Goal: Task Accomplishment & Management: Use online tool/utility

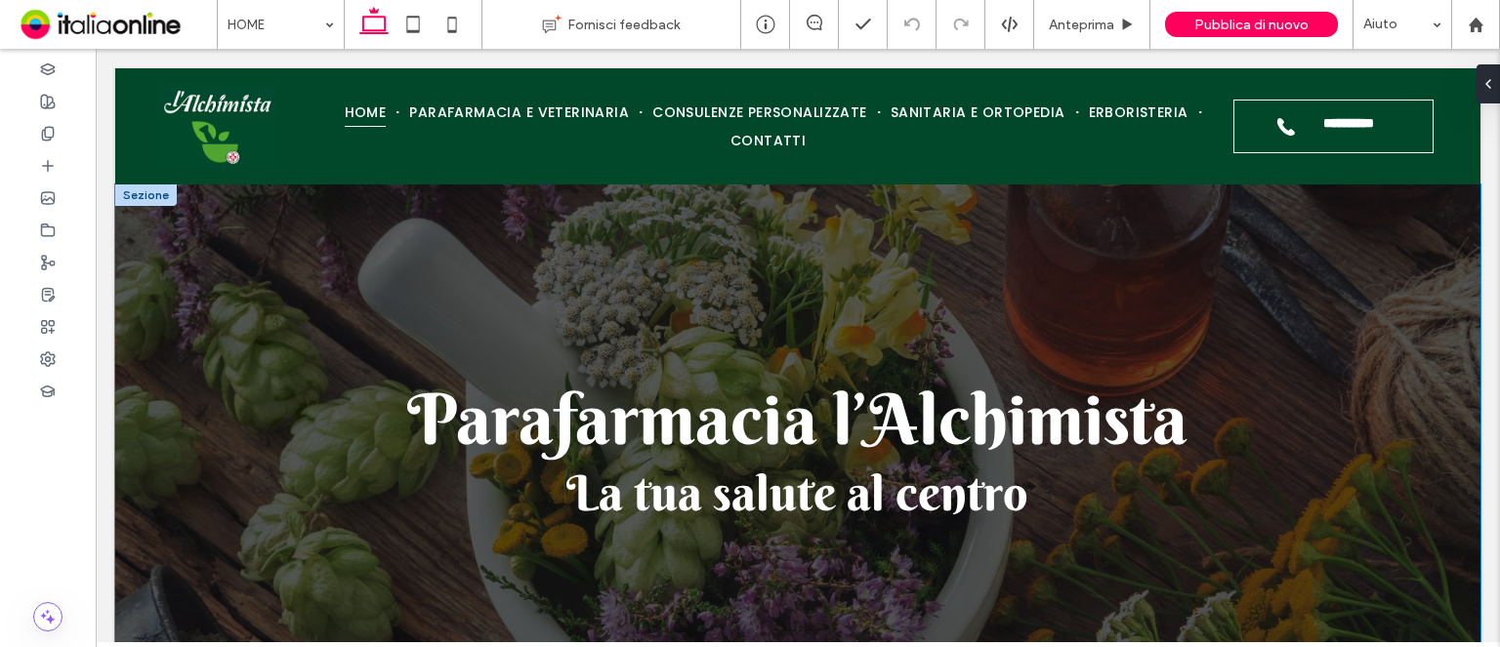
click at [150, 206] on div "Parafarmacia l’Alchimista La tua salute al centro" at bounding box center [797, 449] width 1365 height 529
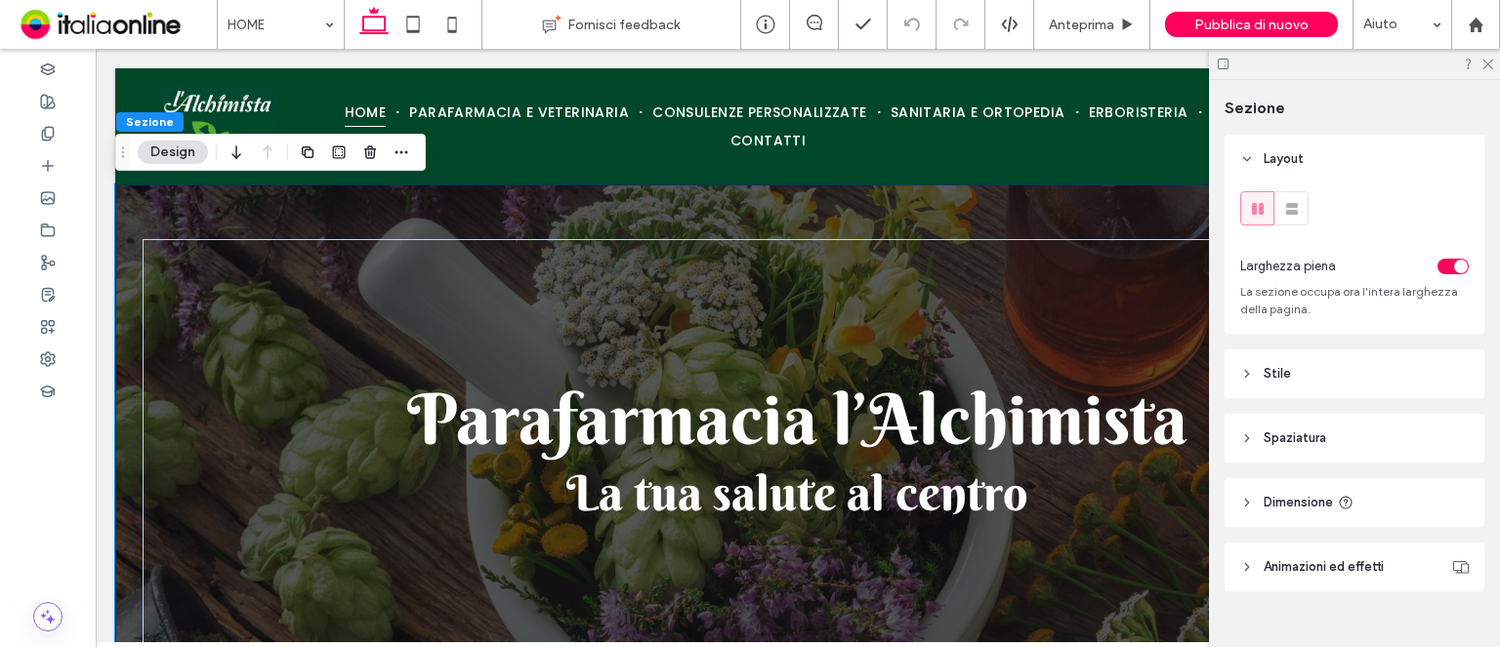
click at [151, 198] on div "Parafarmacia l’Alchimista La tua salute al centro" at bounding box center [797, 449] width 1365 height 529
click at [43, 198] on icon at bounding box center [48, 198] width 16 height 16
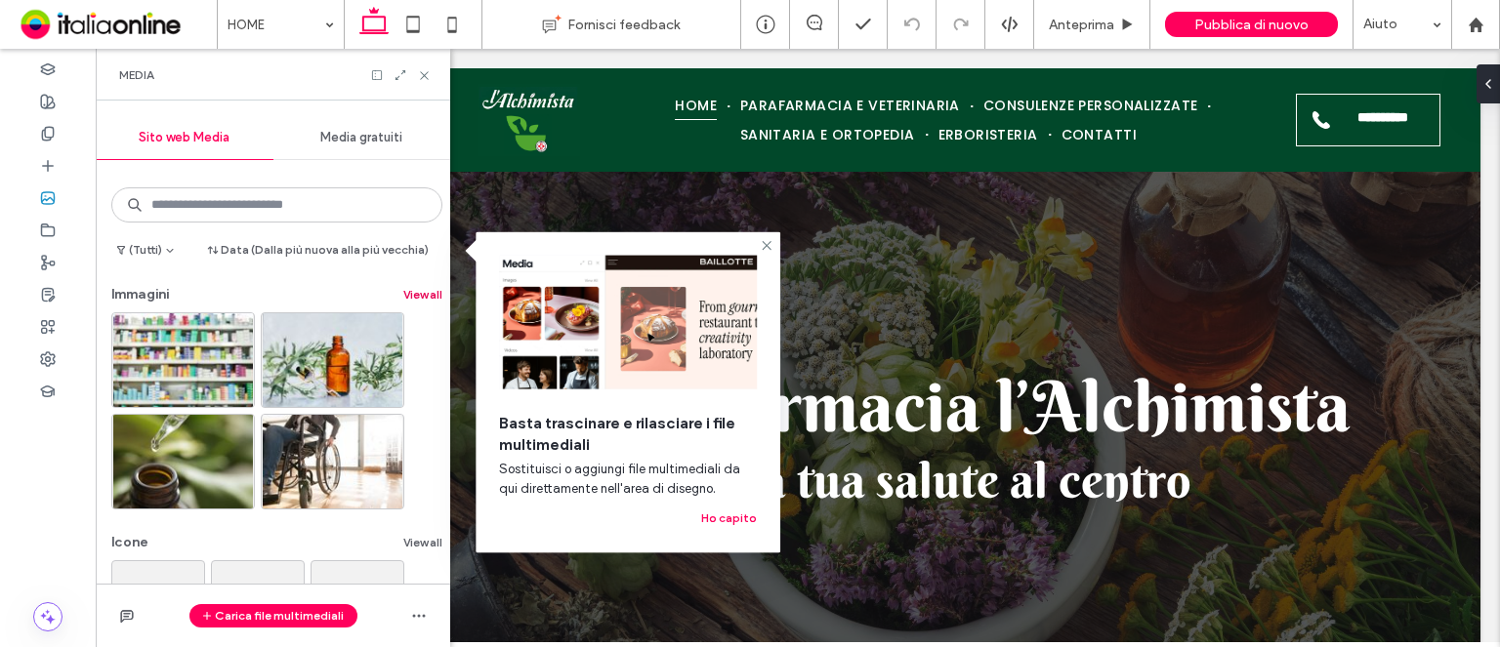
click at [419, 291] on button "View all" at bounding box center [422, 294] width 39 height 23
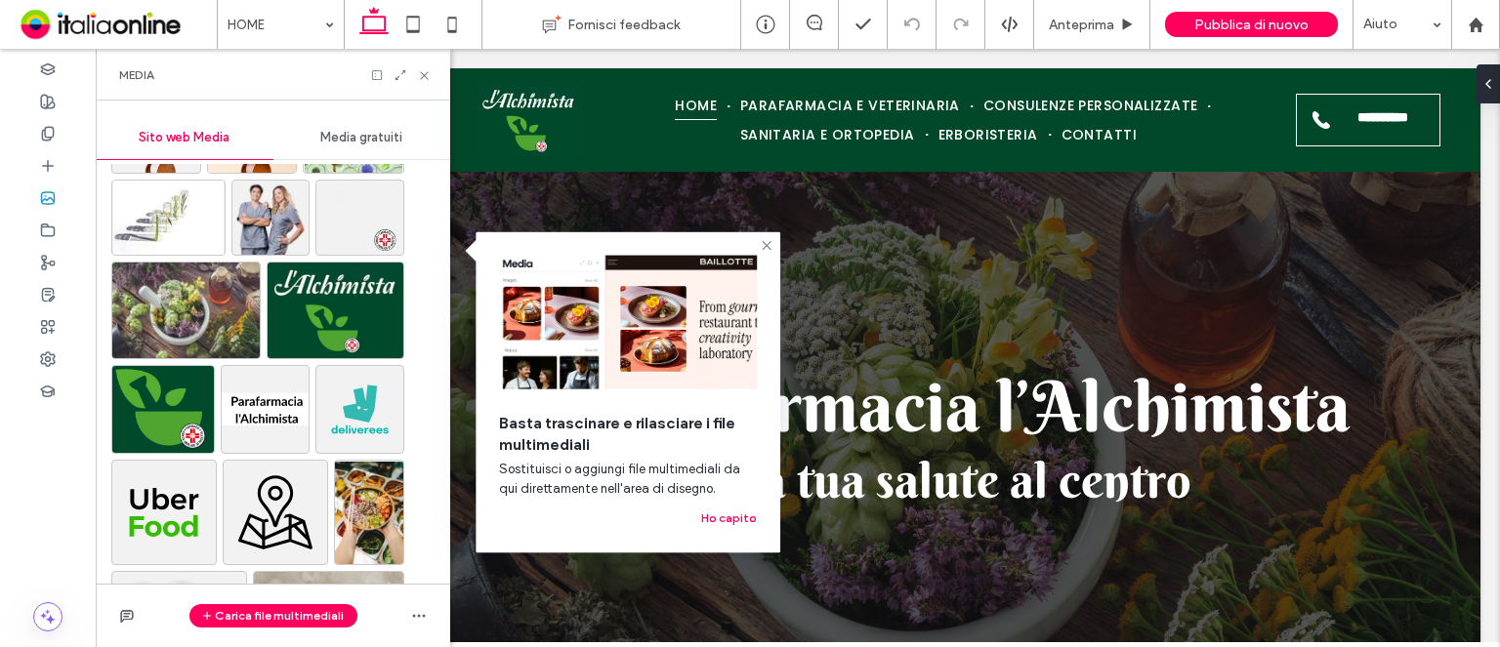
scroll to position [1367, 0]
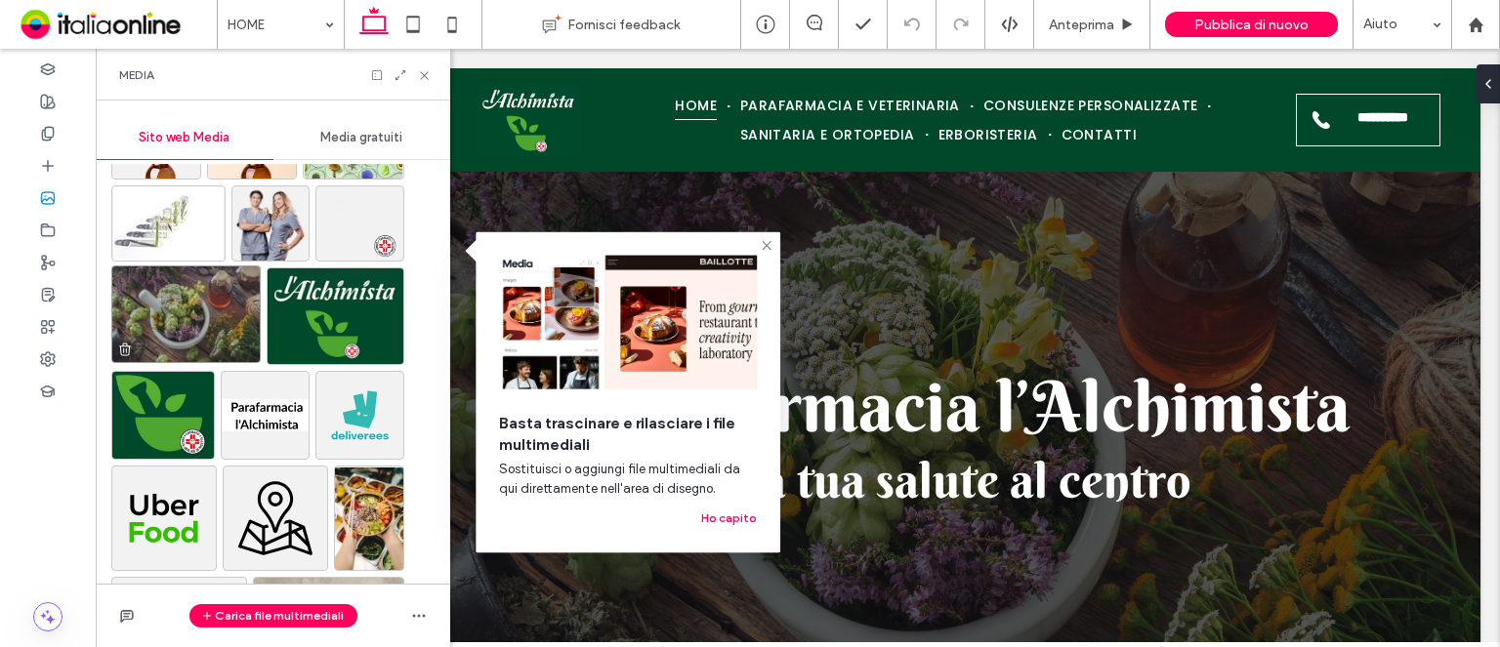
click at [186, 325] on img at bounding box center [185, 315] width 149 height 98
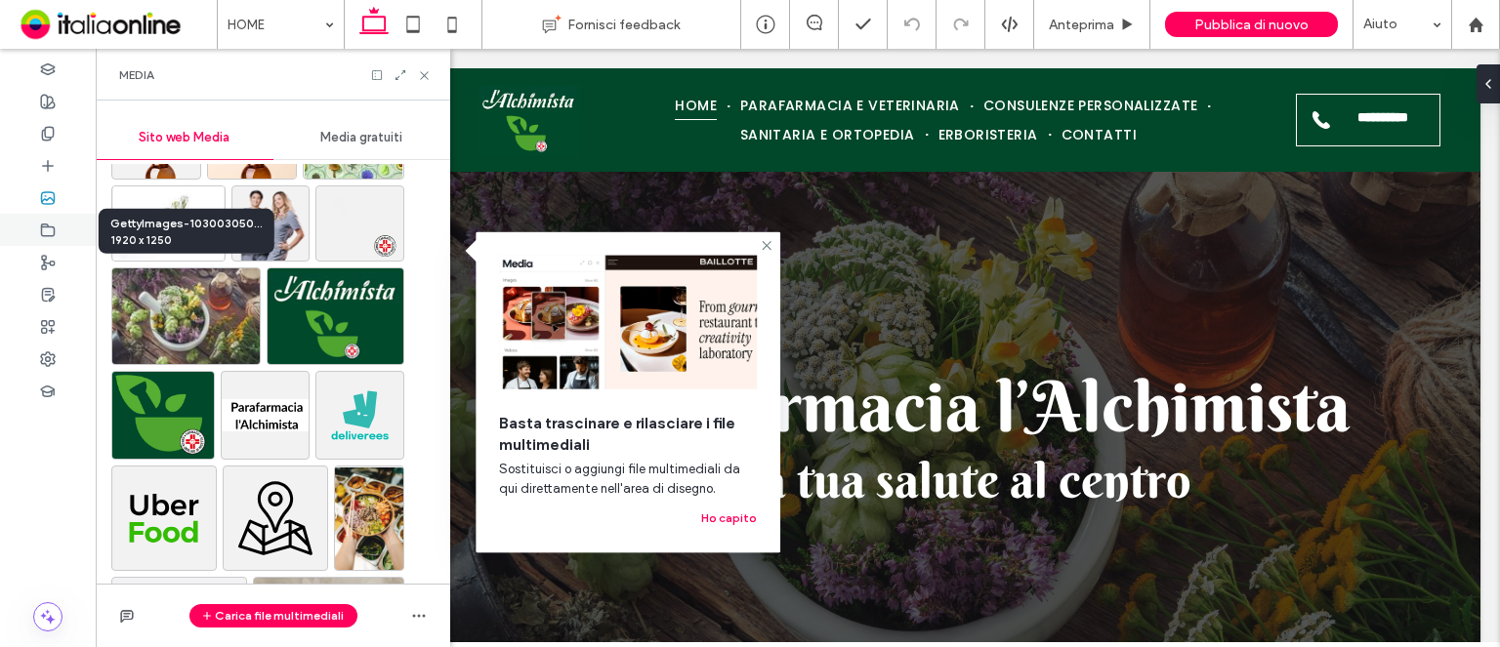
drag, startPoint x: 186, startPoint y: 325, endPoint x: 45, endPoint y: 229, distance: 170.1
click at [39, 229] on div at bounding box center [48, 230] width 96 height 32
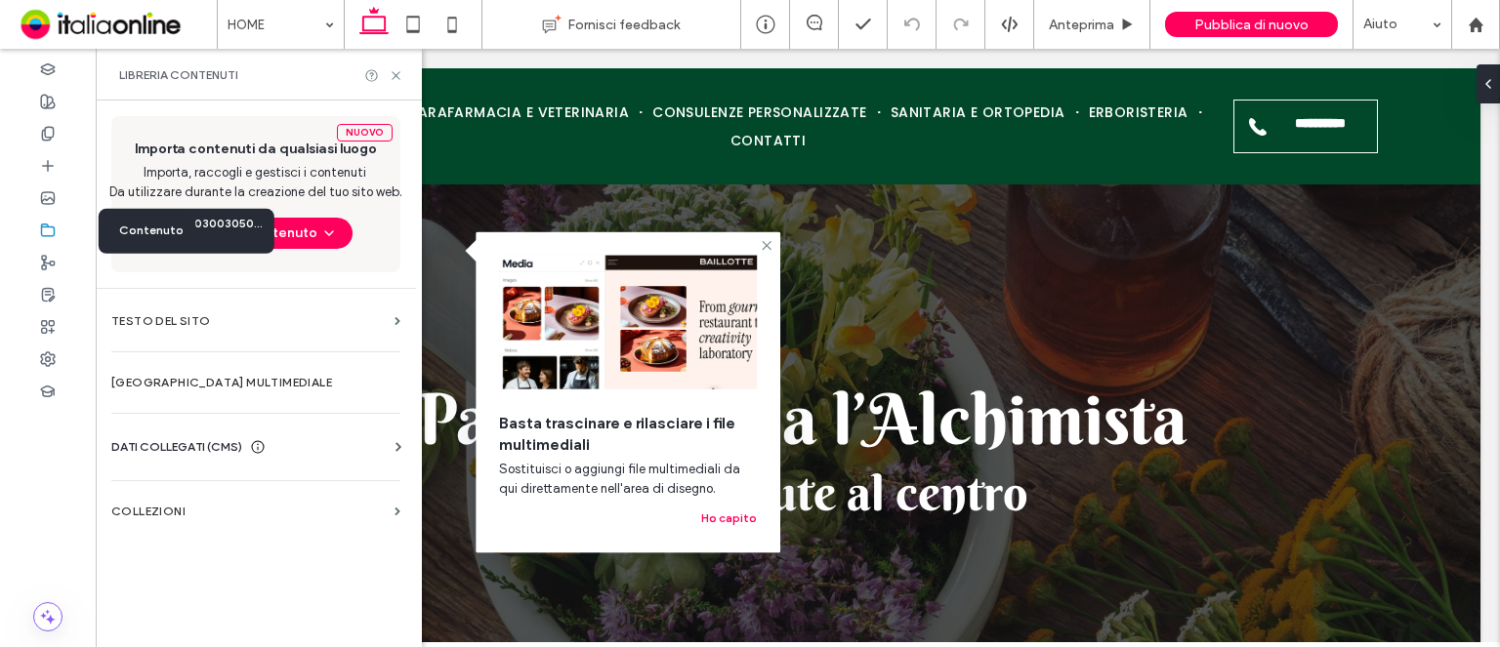
click at [46, 229] on icon at bounding box center [48, 231] width 16 height 16
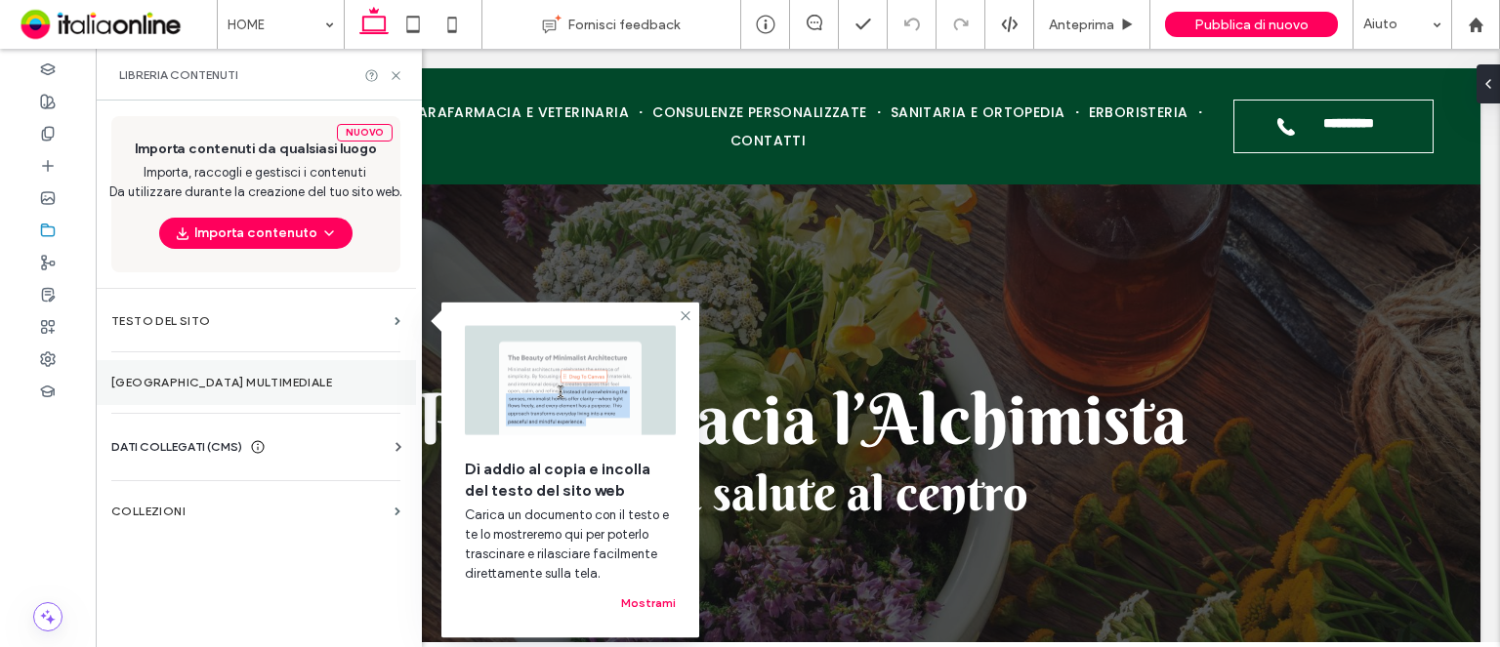
click at [264, 376] on label "[GEOGRAPHIC_DATA] multimediale" at bounding box center [255, 383] width 289 height 14
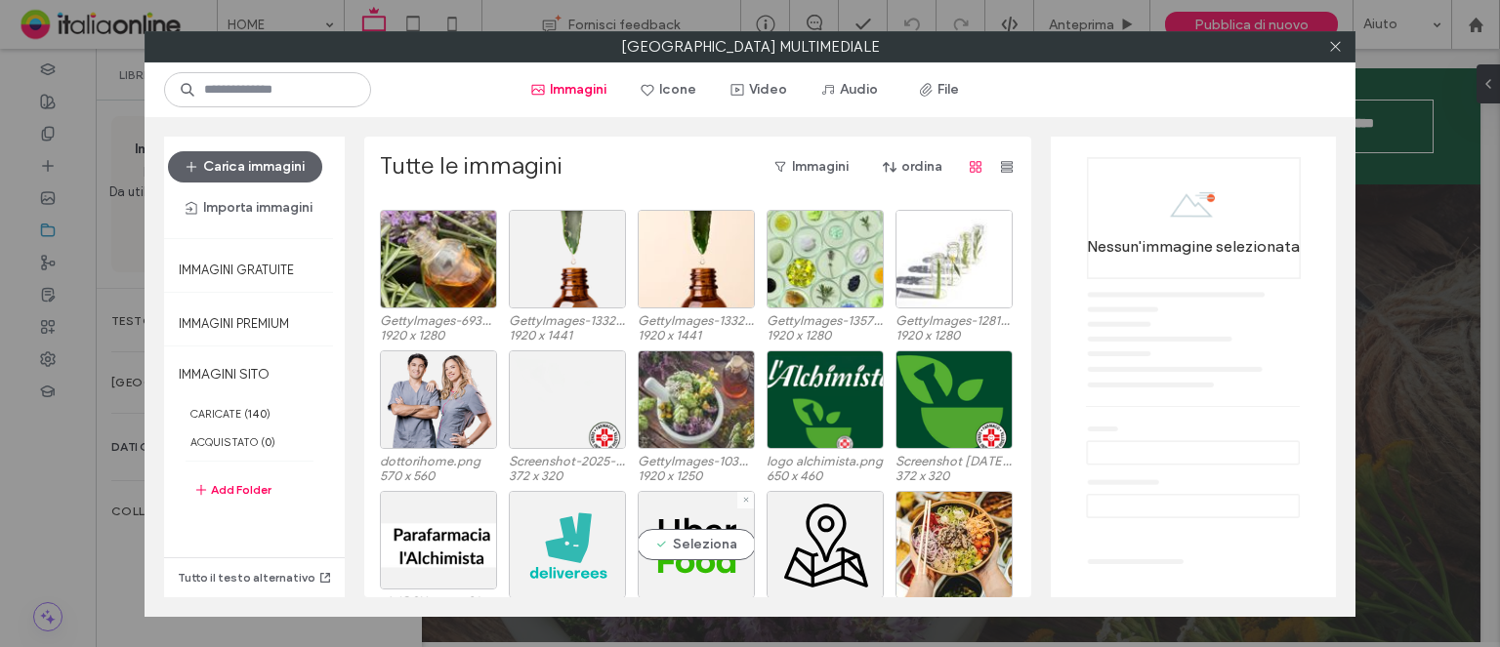
scroll to position [613, 0]
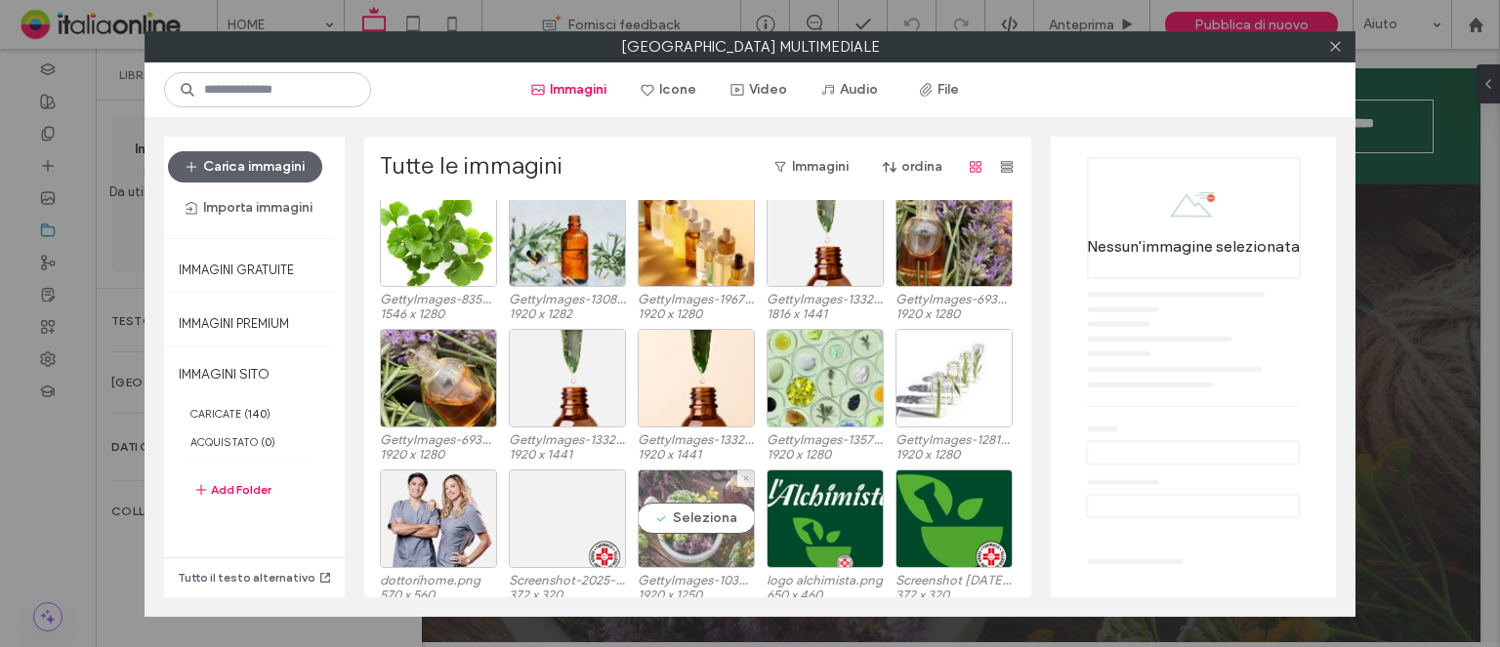
click at [675, 499] on div "Seleziona" at bounding box center [696, 519] width 117 height 99
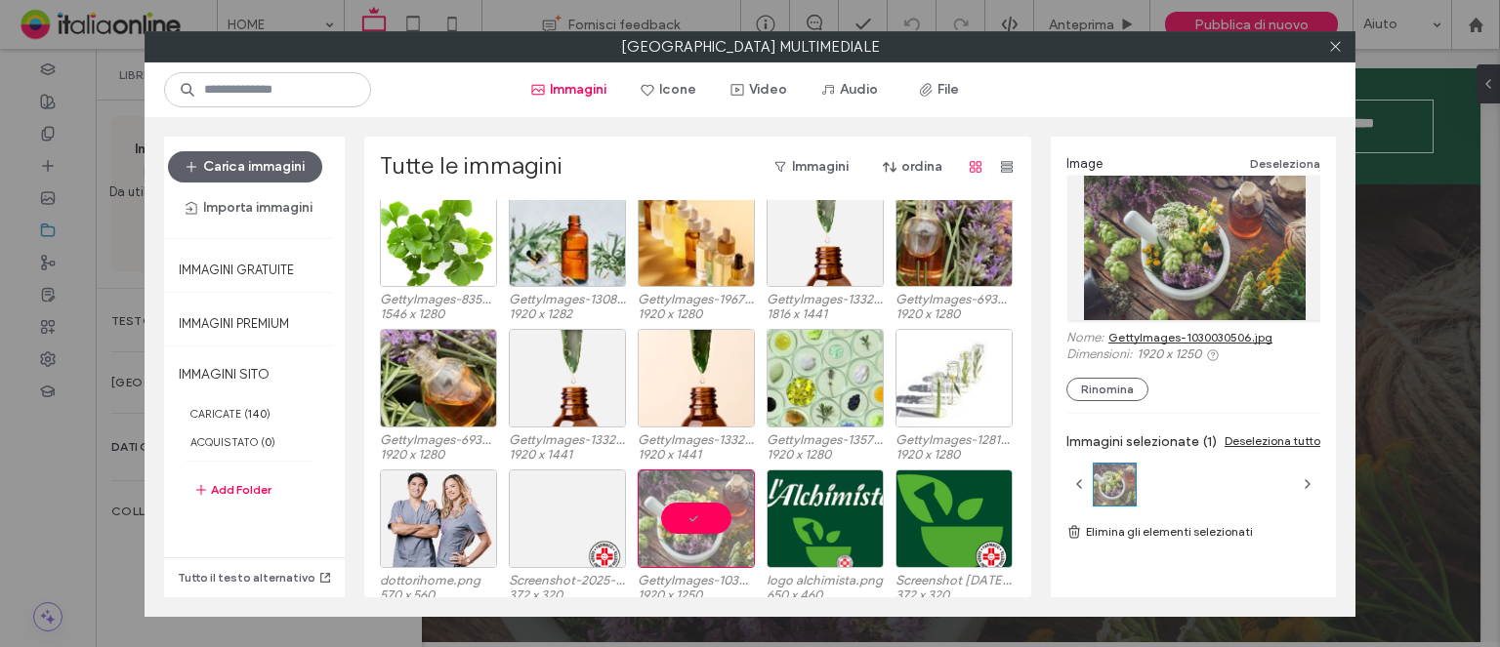
drag, startPoint x: 1216, startPoint y: 269, endPoint x: 1263, endPoint y: 240, distance: 54.8
click at [1263, 240] on div at bounding box center [1194, 248] width 254 height 145
drag, startPoint x: 1263, startPoint y: 240, endPoint x: 1287, endPoint y: 268, distance: 36.7
click at [1287, 268] on div at bounding box center [1194, 248] width 254 height 145
click at [1169, 330] on link "GettyImages-1030030506.jpg" at bounding box center [1190, 337] width 164 height 15
